Goal: Check status: Check status

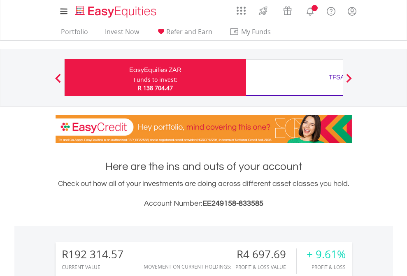
scroll to position [79, 129]
click at [134, 78] on div "Funds to invest:" at bounding box center [156, 80] width 44 height 8
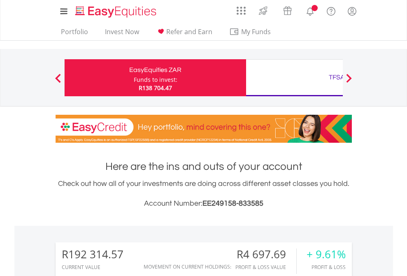
scroll to position [663, 0]
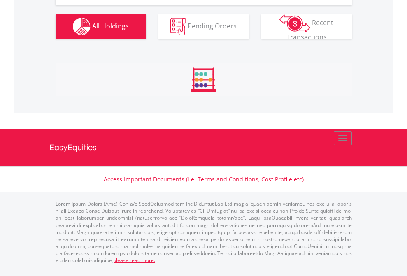
scroll to position [964, 0]
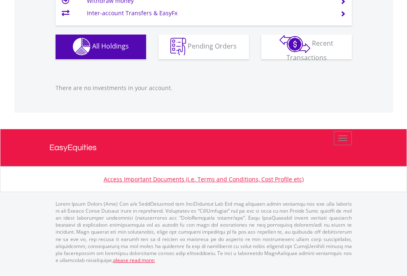
scroll to position [79, 129]
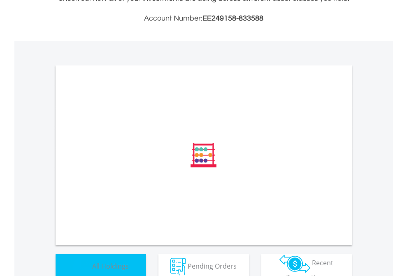
click at [92, 264] on span "All Holdings" at bounding box center [110, 265] width 37 height 9
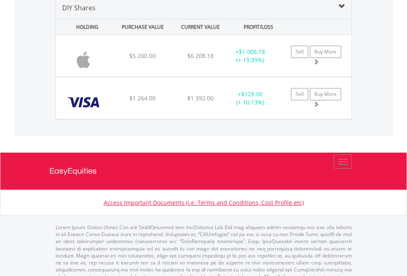
scroll to position [795, 0]
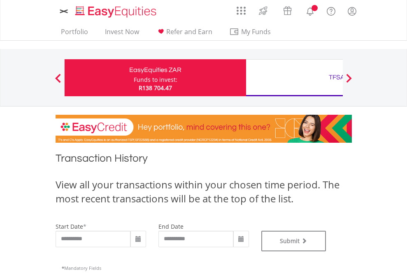
type input "**********"
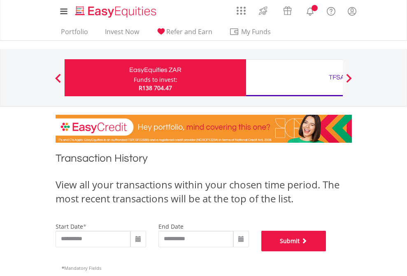
click at [326, 251] on button "Submit" at bounding box center [293, 241] width 65 height 21
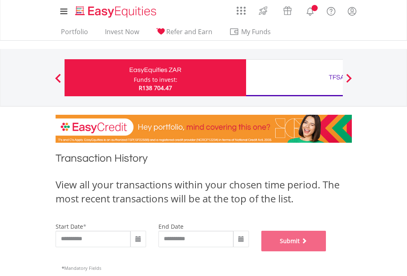
scroll to position [334, 0]
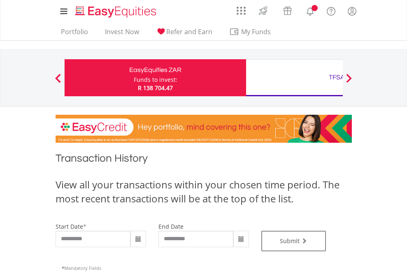
click at [294, 78] on div "TFSA" at bounding box center [336, 78] width 171 height 12
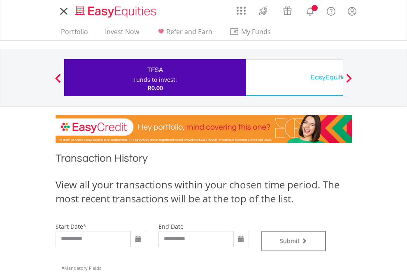
type input "**********"
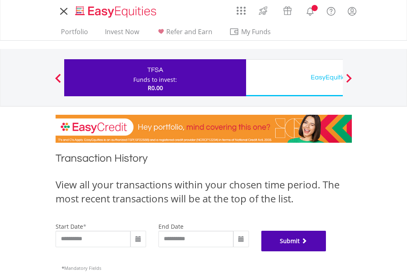
click at [326, 251] on button "Submit" at bounding box center [293, 241] width 65 height 21
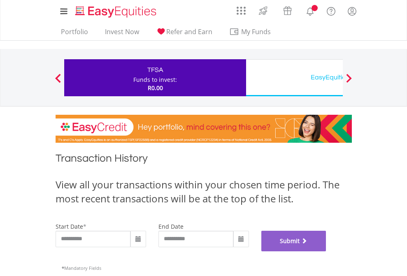
scroll to position [334, 0]
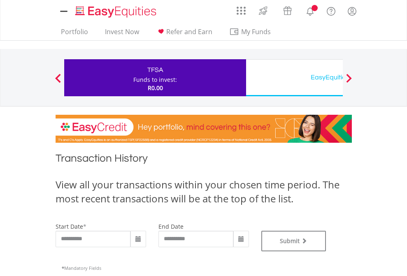
click at [294, 78] on div "EasyEquities USD" at bounding box center [336, 78] width 171 height 12
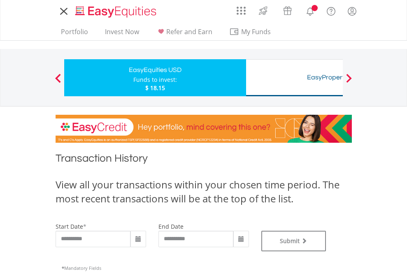
type input "**********"
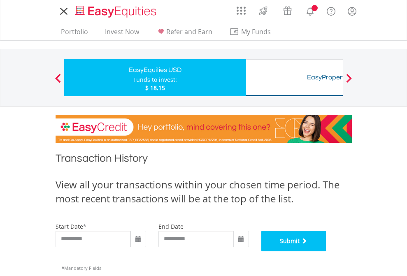
click at [326, 251] on button "Submit" at bounding box center [293, 241] width 65 height 21
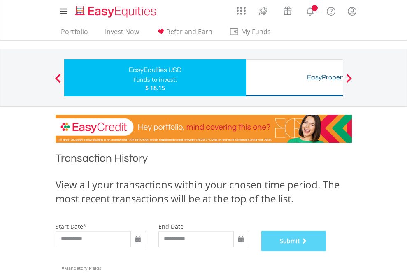
scroll to position [334, 0]
